Goal: Information Seeking & Learning: Learn about a topic

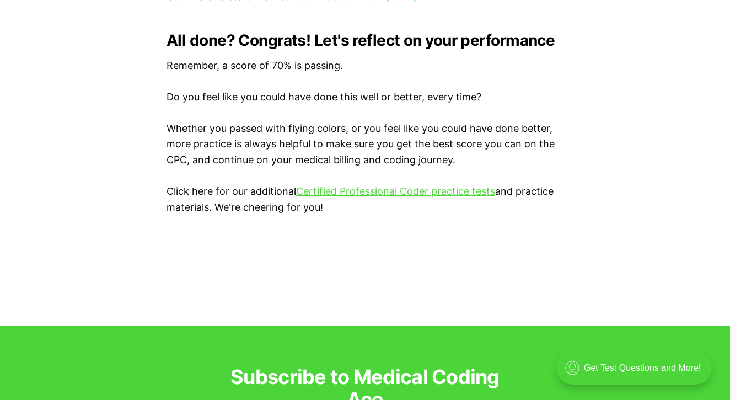
scroll to position [2379, 0]
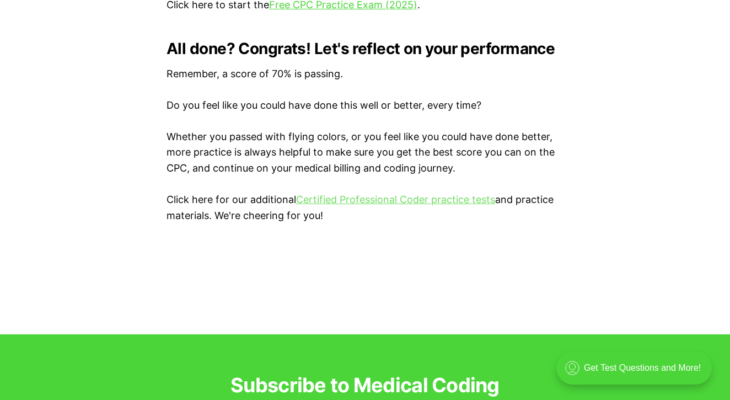
click at [400, 194] on link "Certified Professional Coder practice tests" at bounding box center [395, 200] width 199 height 12
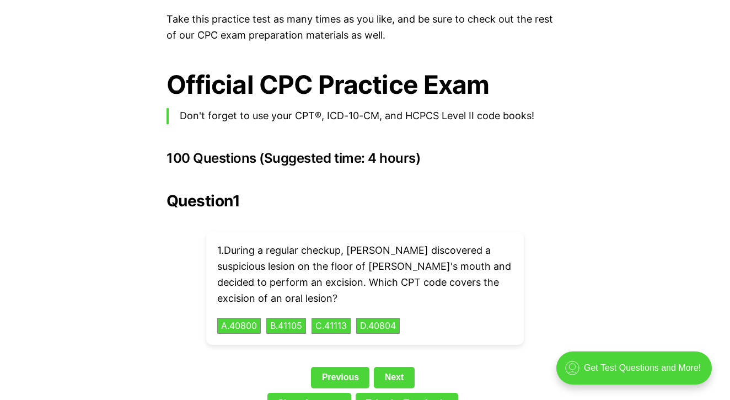
scroll to position [2535, 0]
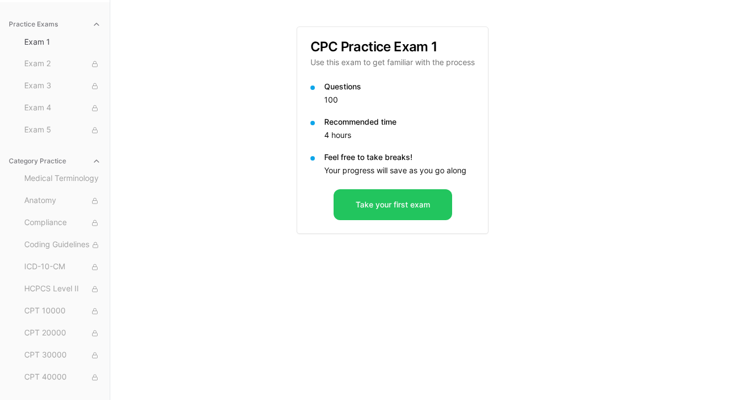
scroll to position [101, 0]
click at [381, 199] on button "Take your first exam" at bounding box center [393, 204] width 119 height 31
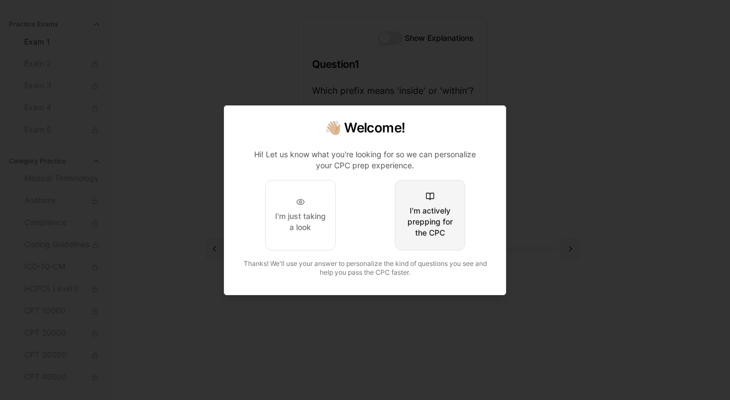
click at [412, 227] on div "I'm actively prepping for the CPC" at bounding box center [430, 221] width 52 height 33
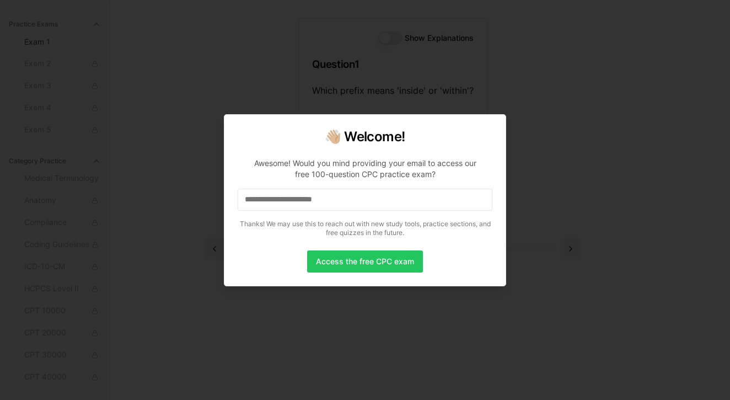
click at [199, 345] on div at bounding box center [365, 200] width 730 height 400
click at [159, 146] on div at bounding box center [365, 200] width 730 height 400
click at [212, 40] on div at bounding box center [365, 200] width 730 height 400
